Goal: Information Seeking & Learning: Get advice/opinions

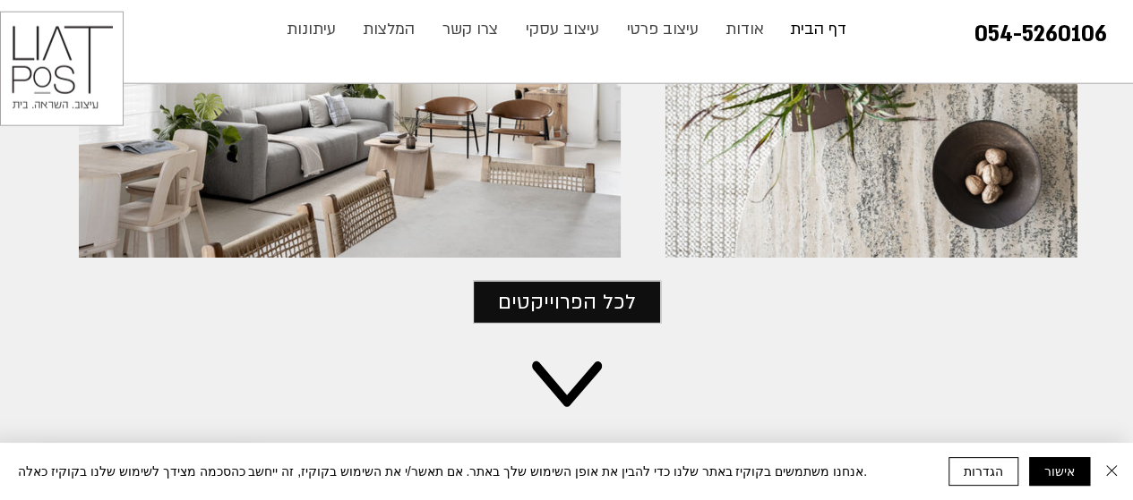
scroll to position [2238, 0]
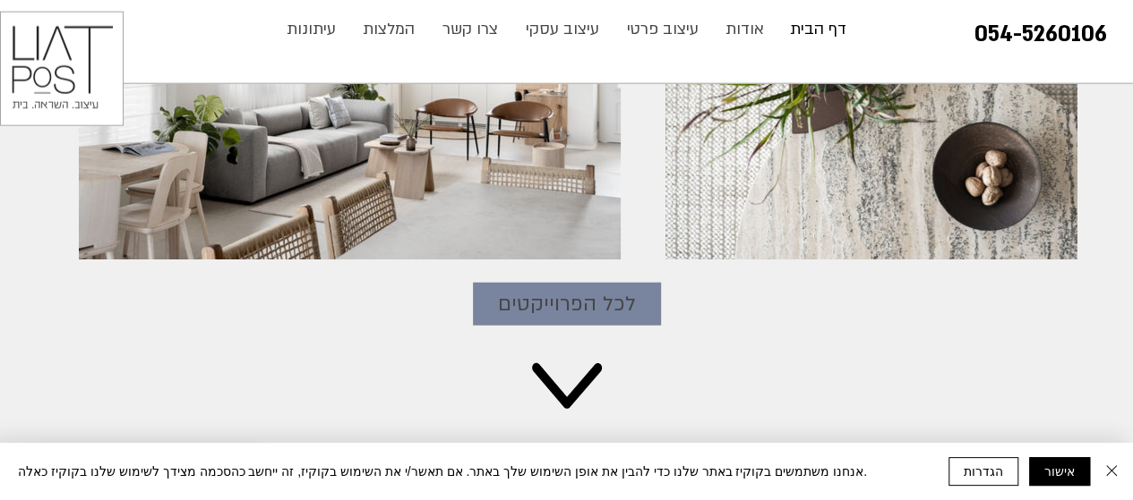
click at [590, 288] on span "לכל הפרוייקטים" at bounding box center [567, 304] width 138 height 32
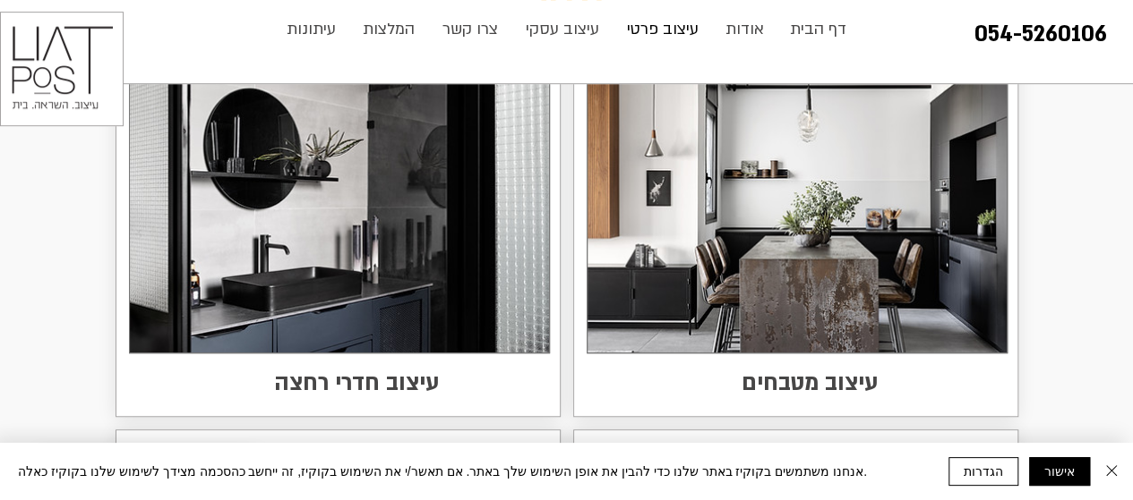
scroll to position [3940, 0]
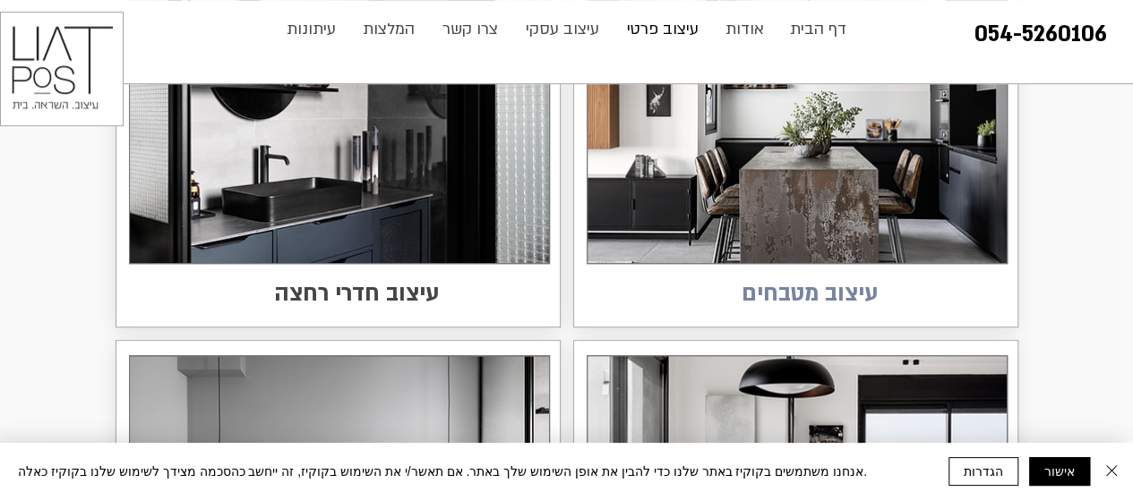
click at [768, 281] on span "עיצוב מטבחים" at bounding box center [809, 294] width 136 height 35
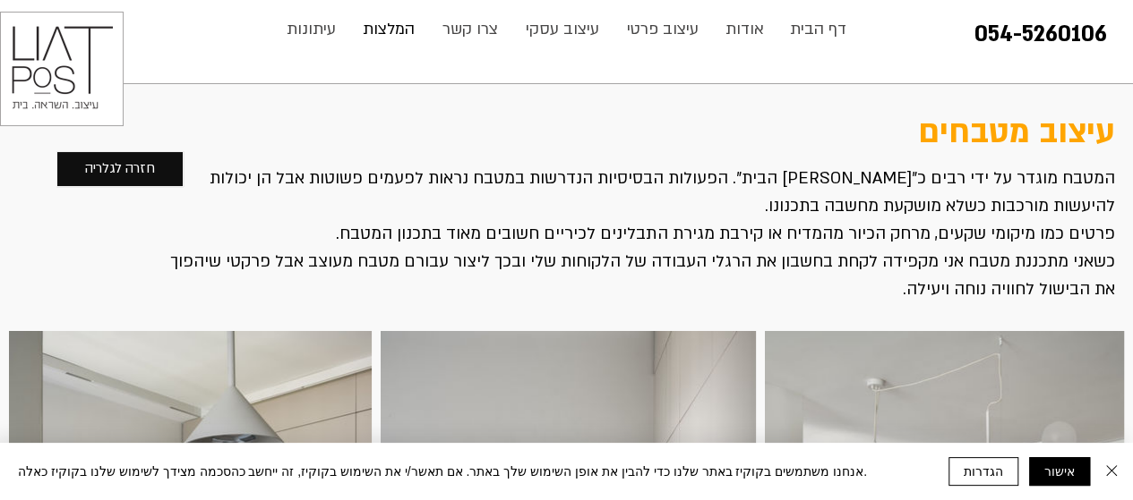
click at [415, 29] on p "המלצות" at bounding box center [389, 30] width 70 height 36
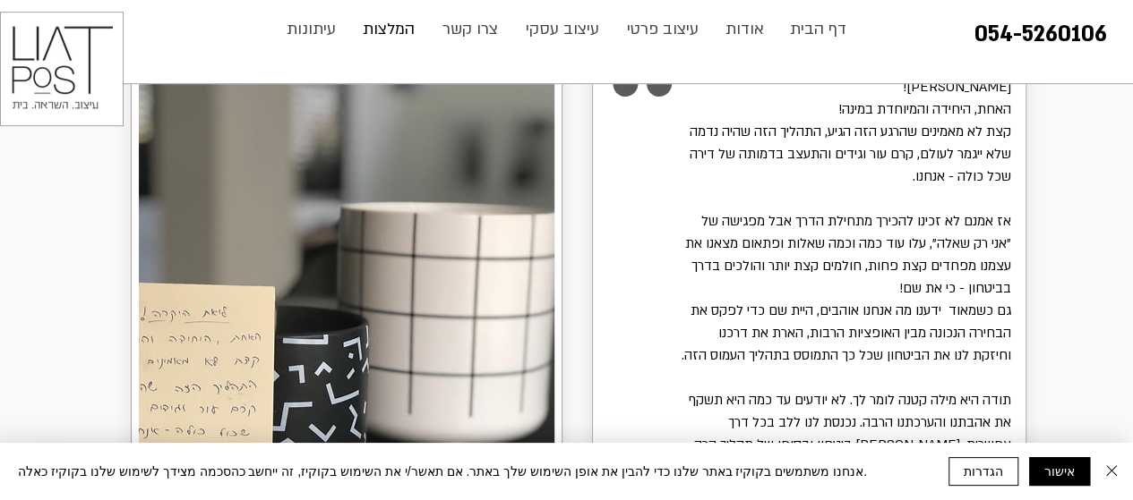
scroll to position [269, 0]
